Goal: Feedback & Contribution: Leave review/rating

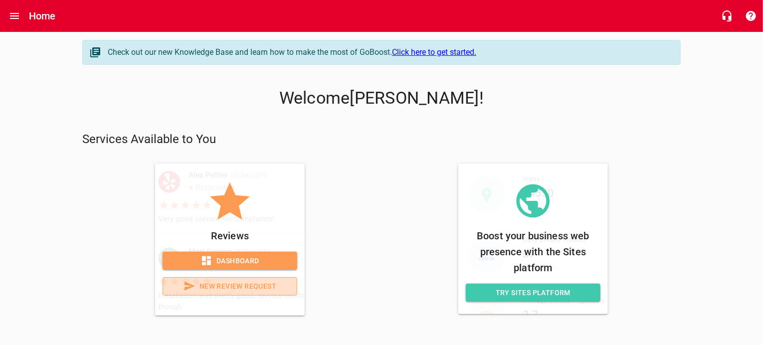
click at [231, 287] on span "New Review Request" at bounding box center [230, 286] width 118 height 12
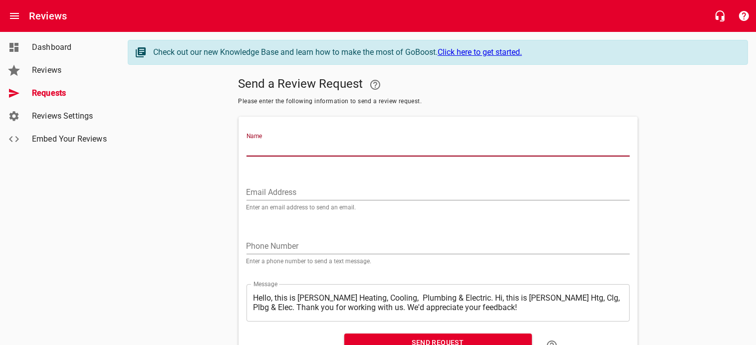
click at [267, 145] on input "Name" at bounding box center [437, 149] width 383 height 16
type input "[PERSON_NAME]"
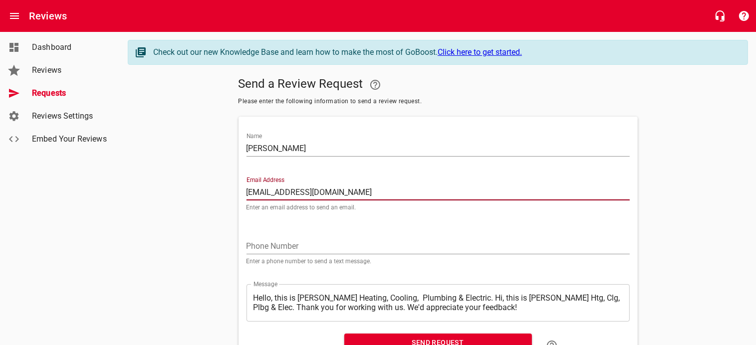
type input "[EMAIL_ADDRESS][DOMAIN_NAME]"
click at [264, 242] on input "tel" at bounding box center [437, 246] width 383 height 16
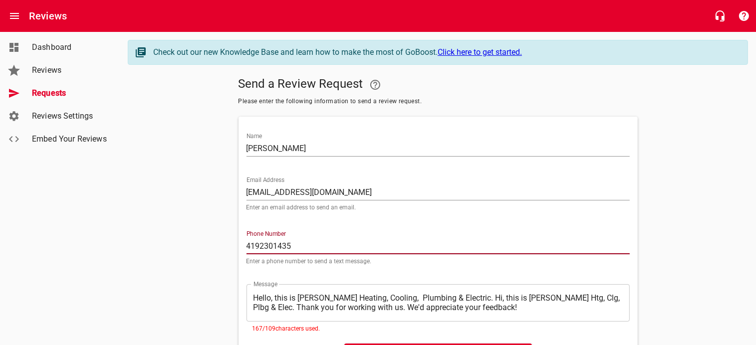
type input "4192301435"
click at [255, 298] on textarea "Hello, this is [PERSON_NAME] Heating, Cooling, Plumbing & Electric. Hi, this is…" at bounding box center [437, 302] width 369 height 19
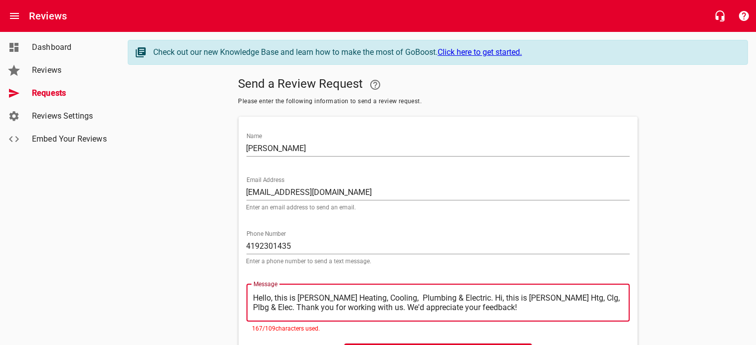
drag, startPoint x: 254, startPoint y: 299, endPoint x: 461, endPoint y: 299, distance: 206.5
click at [461, 299] on textarea "Hello, this is [PERSON_NAME] Heating, Cooling, Plumbing & Electric. Hi, this is…" at bounding box center [437, 302] width 369 height 19
type textarea ". Hi, this is [PERSON_NAME] Htg, Clg, Plbg & Elec. Thank you for working with u…"
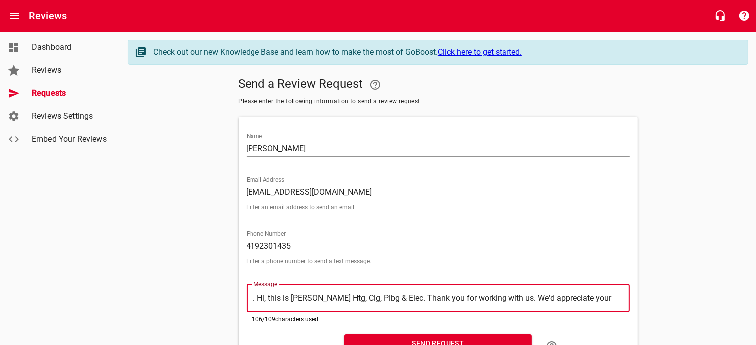
type textarea "Hi, this is [PERSON_NAME] Htg, Clg, Plbg & Elec. Thank you for working with us.…"
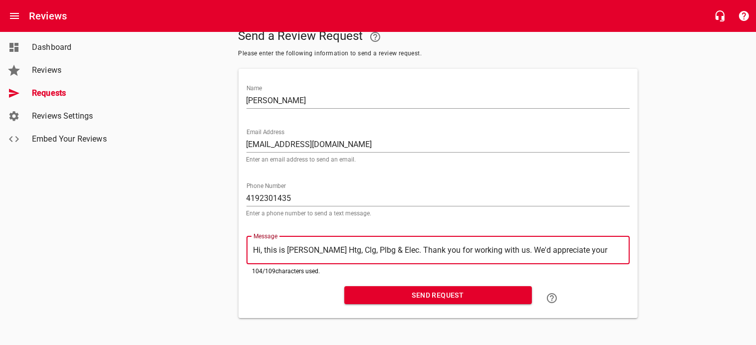
scroll to position [50, 0]
type textarea "Hi, this is [PERSON_NAME] Htg, Clg, Plbg & Elec. Thank you for working with us.…"
click at [429, 293] on span "Send Request" at bounding box center [438, 295] width 172 height 12
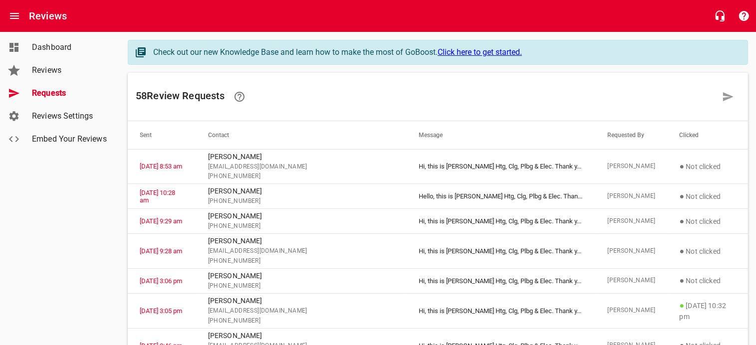
click at [55, 51] on span "Dashboard" at bounding box center [70, 47] width 76 height 12
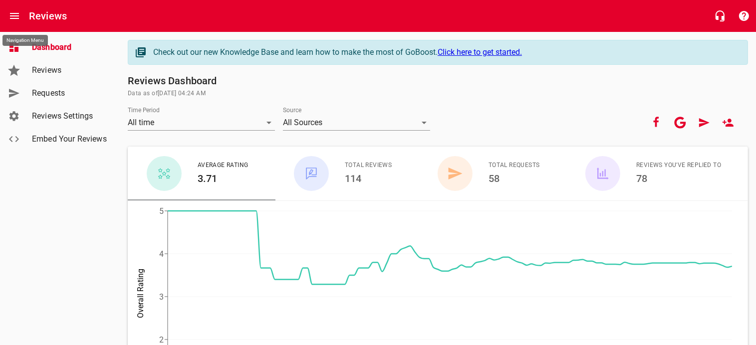
click at [8, 8] on button "Open drawer" at bounding box center [14, 16] width 24 height 24
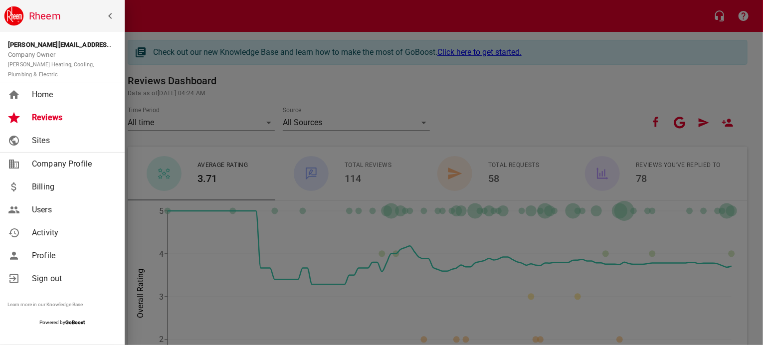
click at [42, 92] on span "Home" at bounding box center [72, 95] width 81 height 12
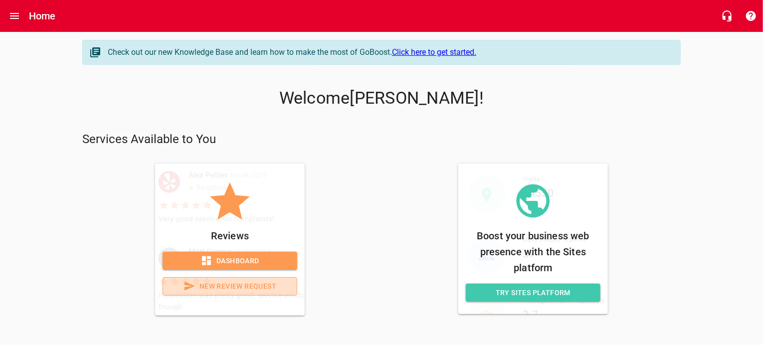
click at [239, 285] on span "New Review Request" at bounding box center [230, 286] width 118 height 12
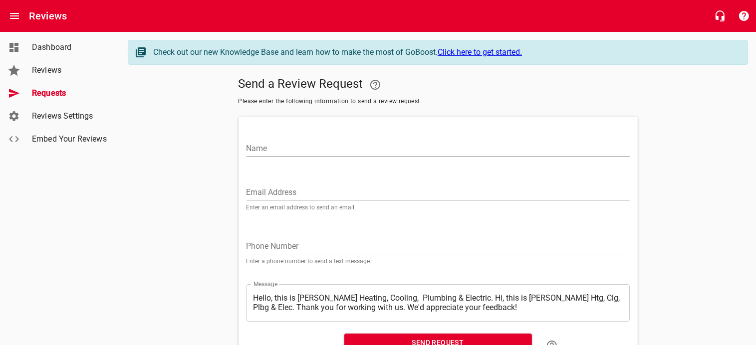
click at [273, 151] on input "Name" at bounding box center [437, 149] width 383 height 16
drag, startPoint x: 285, startPoint y: 152, endPoint x: 290, endPoint y: 149, distance: 5.7
click at [285, 152] on input "[PERSON_NAME]" at bounding box center [437, 149] width 383 height 16
type input "[PERSON_NAME]"
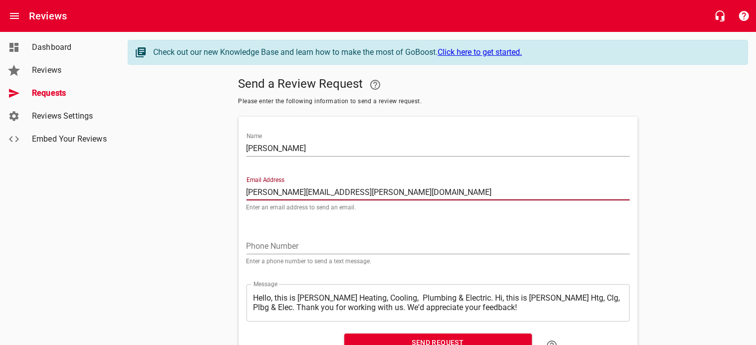
type input "[PERSON_NAME][EMAIL_ADDRESS][PERSON_NAME][DOMAIN_NAME]"
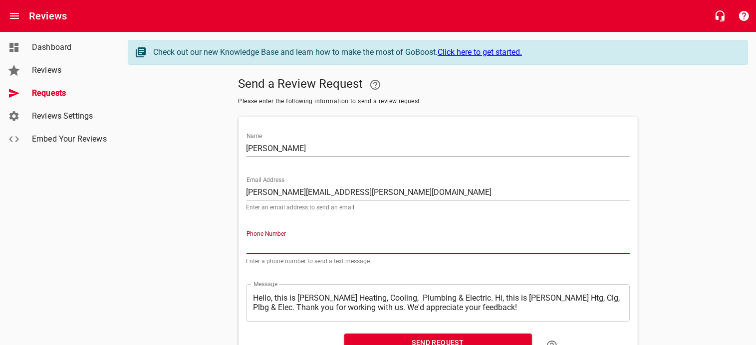
click at [255, 244] on input "tel" at bounding box center [437, 246] width 383 height 16
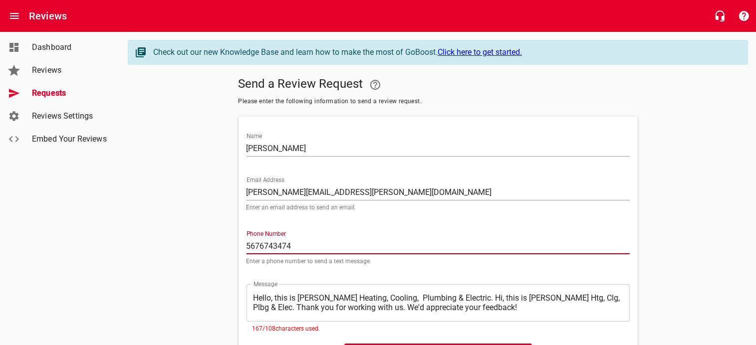
type input "5676743474"
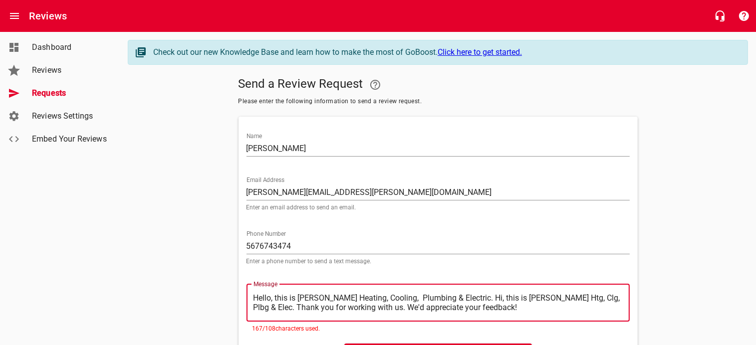
click at [253, 293] on textarea "Hello, this is [PERSON_NAME] Heating, Cooling, Plumbing & Electric. Hi, this is…" at bounding box center [437, 302] width 369 height 19
drag, startPoint x: 253, startPoint y: 299, endPoint x: 461, endPoint y: 298, distance: 207.5
click at [461, 298] on textarea "Hello, this is [PERSON_NAME] Heating, Cooling, Plumbing & Electric. Hi, this is…" at bounding box center [437, 302] width 369 height 19
type textarea ". Hi, this is [PERSON_NAME] Htg, Clg, Plbg & Elec. Thank you for working with u…"
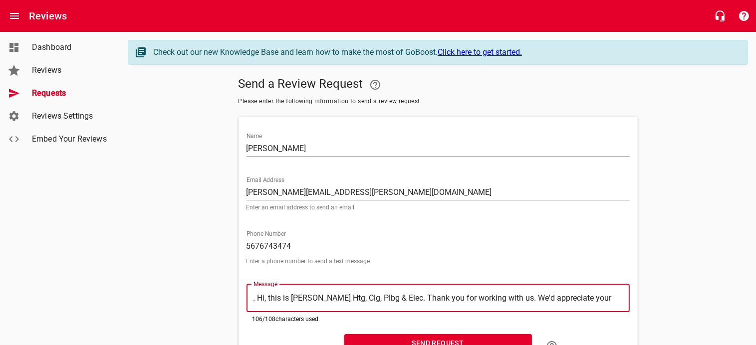
type textarea "Hi, this is [PERSON_NAME] Htg, Clg, Plbg & Elec. Thank you for working with us.…"
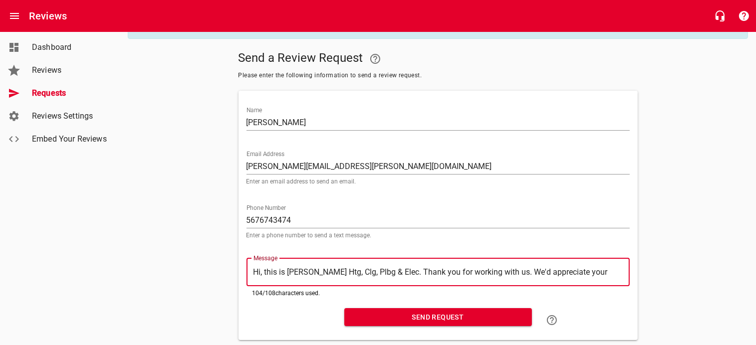
scroll to position [50, 0]
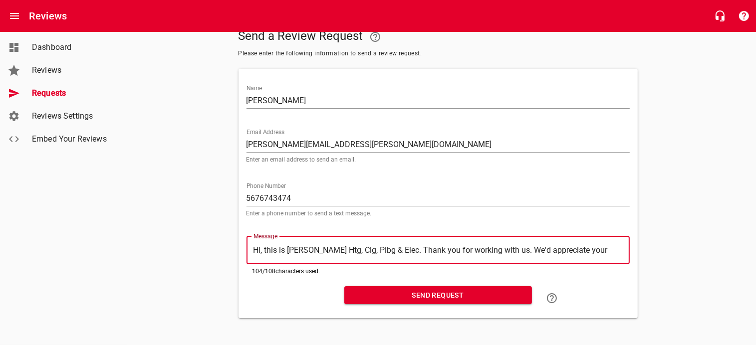
type textarea "Hi, this is [PERSON_NAME] Htg, Clg, Plbg & Elec. Thank you for working with us.…"
click at [457, 290] on span "Send Request" at bounding box center [438, 295] width 172 height 12
